Goal: Transaction & Acquisition: Download file/media

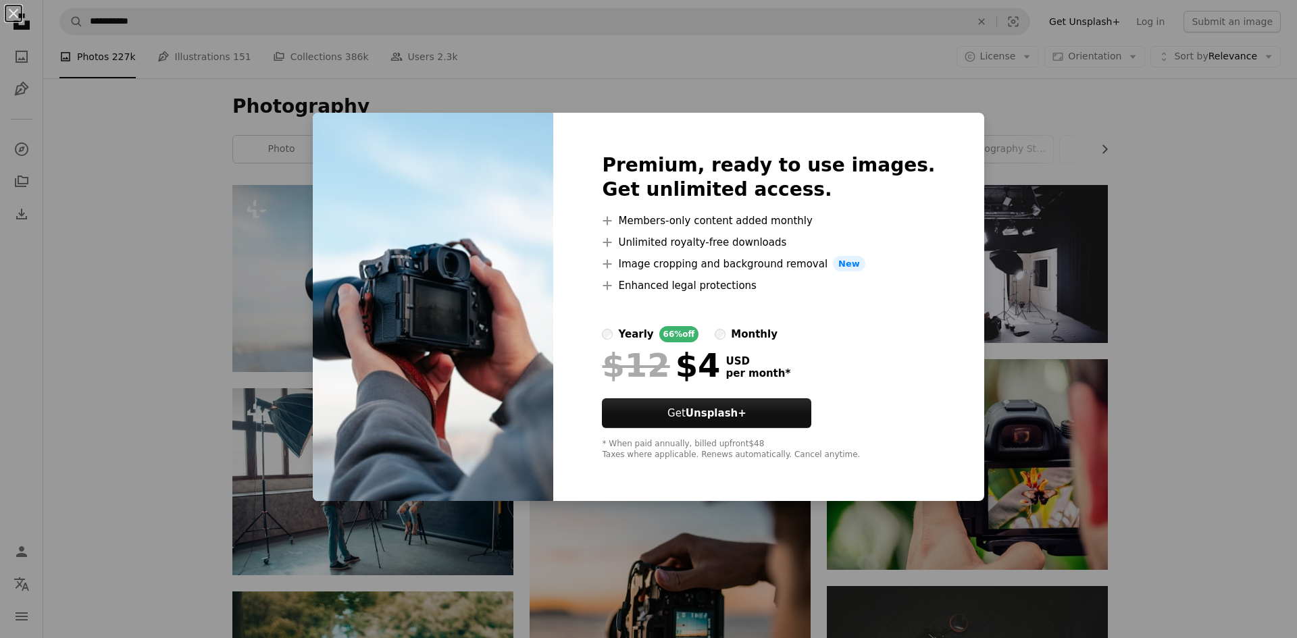
click at [990, 312] on div "An X shape Premium, ready to use images. Get unlimited access. A plus sign Memb…" at bounding box center [648, 319] width 1297 height 638
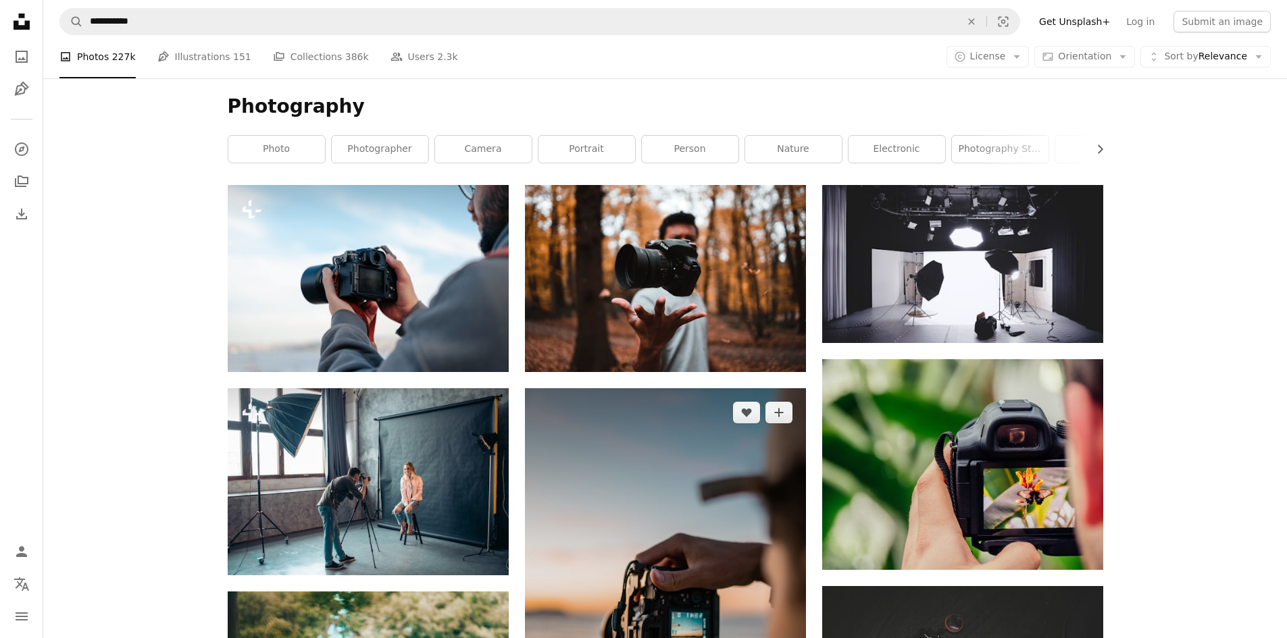
click at [684, 509] on img at bounding box center [665, 599] width 281 height 422
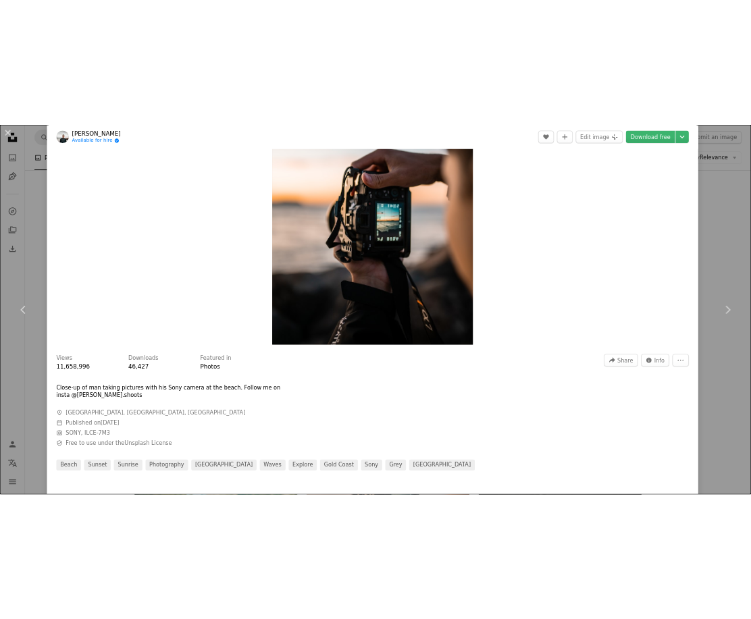
scroll to position [203, 0]
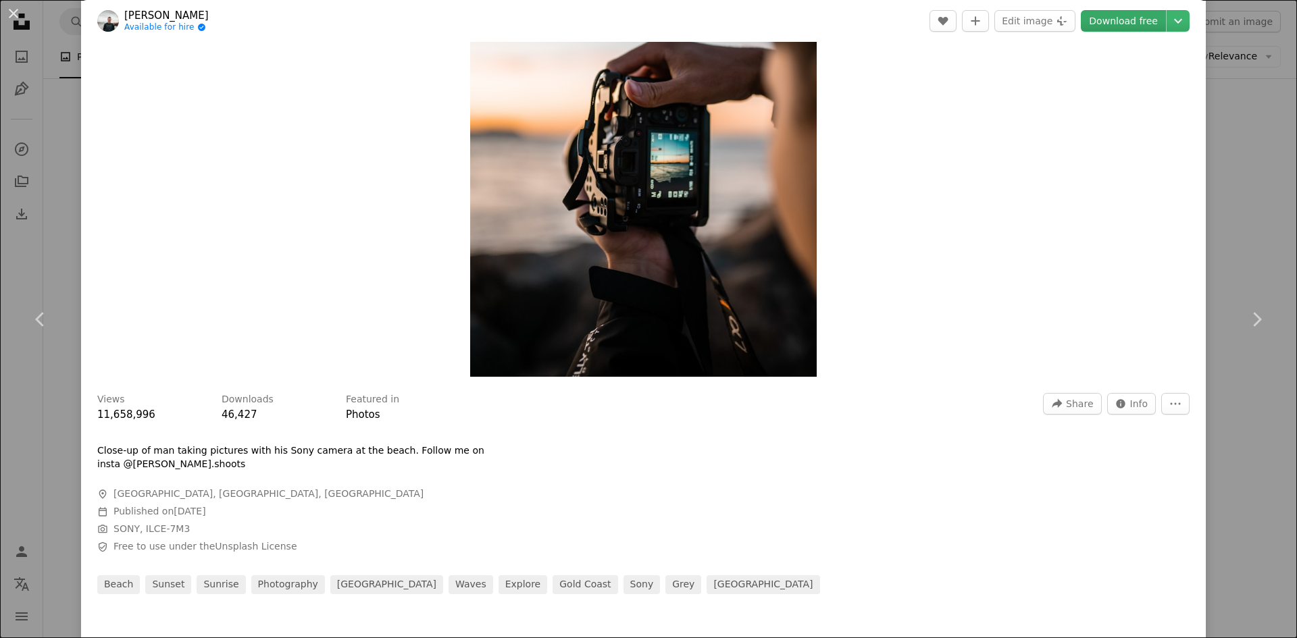
click at [1109, 22] on link "Download free" at bounding box center [1123, 21] width 85 height 22
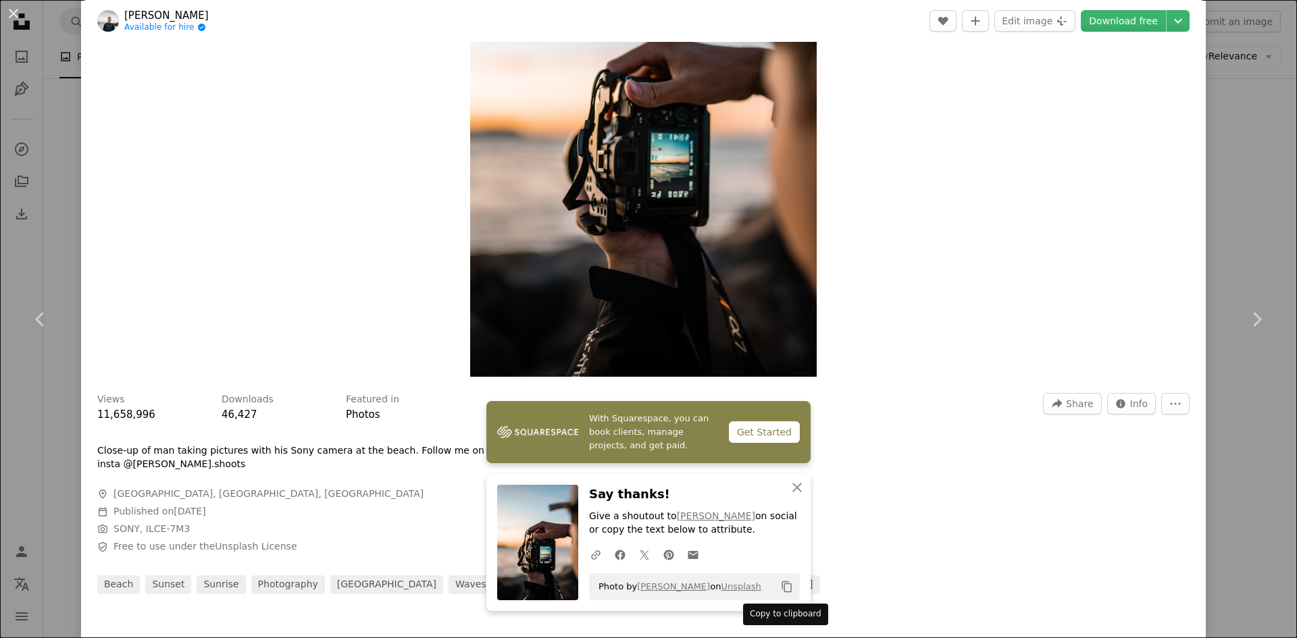
click at [789, 618] on div "Copy to clipboard" at bounding box center [785, 615] width 85 height 22
click at [782, 592] on icon "Copy to clipboard" at bounding box center [786, 587] width 9 height 11
click at [1236, 81] on div "An X shape Chevron left Chevron right [PERSON_NAME] Available for hire A checkm…" at bounding box center [648, 319] width 1297 height 638
